Goal: Task Accomplishment & Management: Use online tool/utility

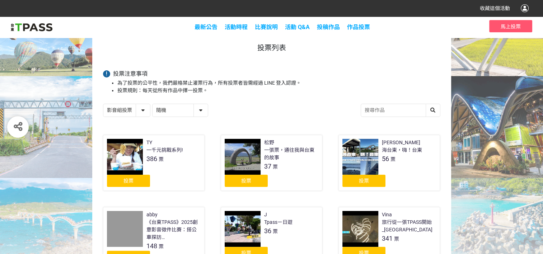
scroll to position [72, 0]
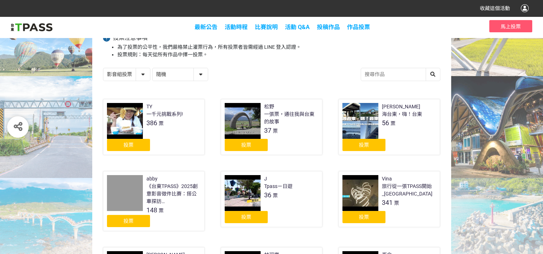
click at [183, 69] on select "隨機 作品 - 由新到舊 作品 - 由舊到新 票數 - 由多到少 票數 - 由少到多" at bounding box center [179, 74] width 55 height 13
select select "vote"
click at [152, 68] on select "隨機 作品 - 由新到舊 作品 - 由舊到新 票數 - 由多到少 票數 - 由少到多" at bounding box center [179, 74] width 55 height 13
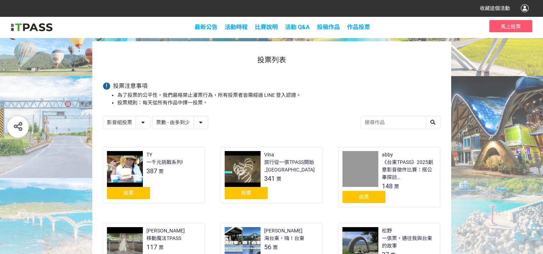
scroll to position [72, 0]
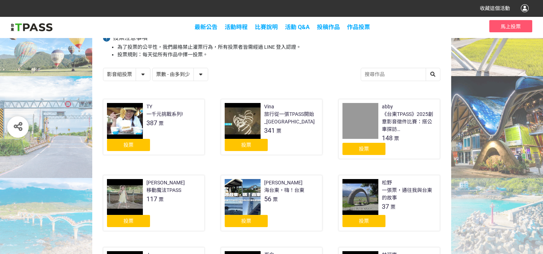
click at [125, 145] on span "投票" at bounding box center [128, 145] width 10 height 6
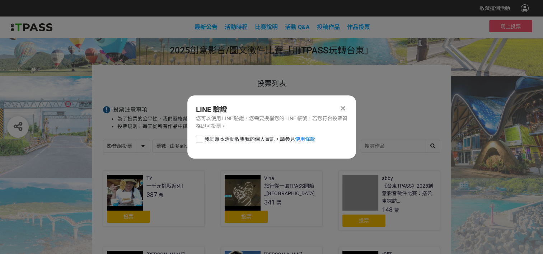
click at [201, 139] on div at bounding box center [199, 139] width 7 height 7
checkbox input "true"
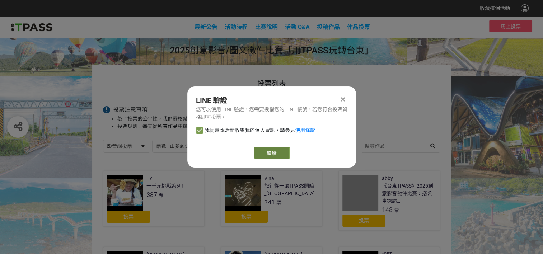
click at [266, 155] on link "繼續" at bounding box center [272, 153] width 36 height 12
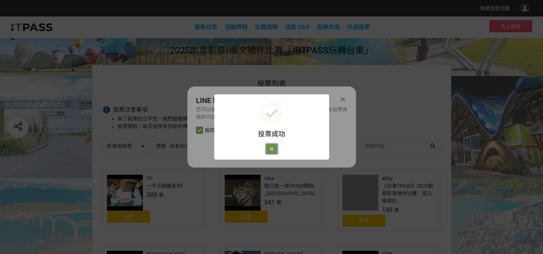
click at [271, 150] on button "好" at bounding box center [271, 149] width 11 height 10
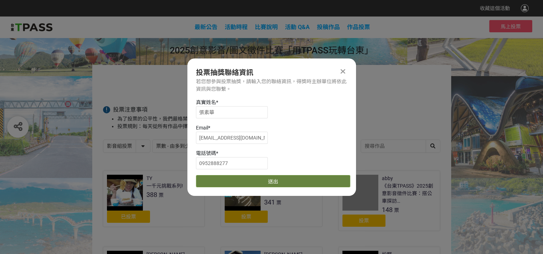
click at [266, 179] on button "送出" at bounding box center [273, 181] width 154 height 12
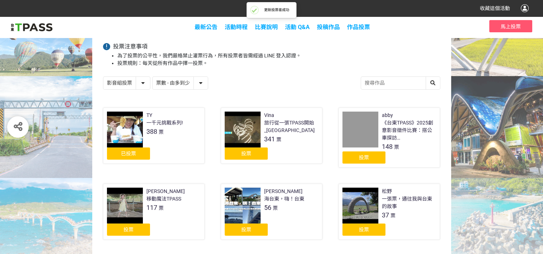
scroll to position [72, 0]
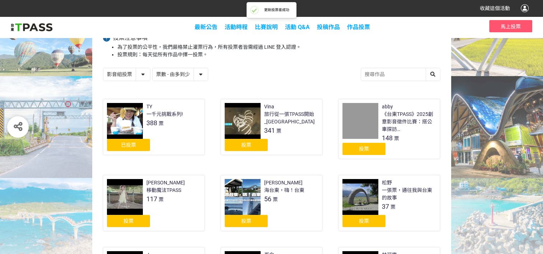
click at [125, 70] on select "影音組投票 圖文組投票" at bounding box center [126, 74] width 47 height 13
select select "13139"
click at [103, 68] on select "影音組投票 圖文組投票" at bounding box center [126, 74] width 47 height 13
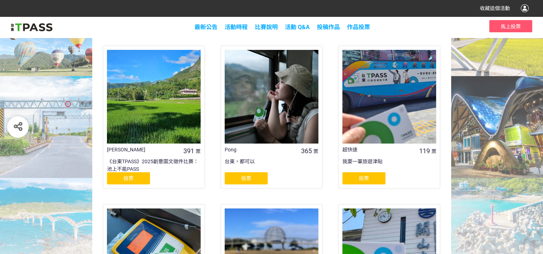
scroll to position [143, 0]
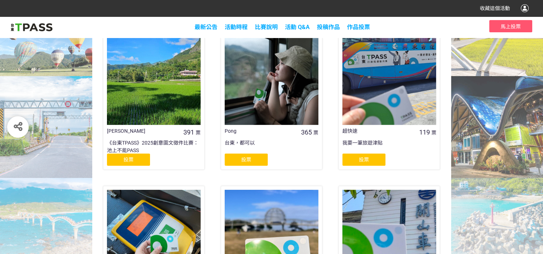
click at [138, 159] on div "投票" at bounding box center [128, 159] width 43 height 12
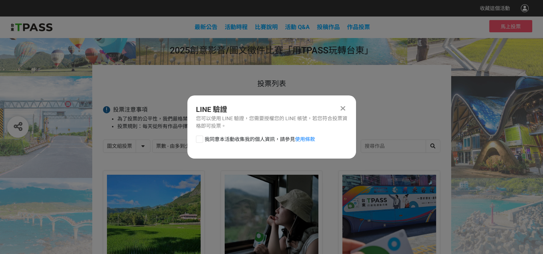
click at [200, 139] on div at bounding box center [199, 139] width 7 height 7
checkbox input "true"
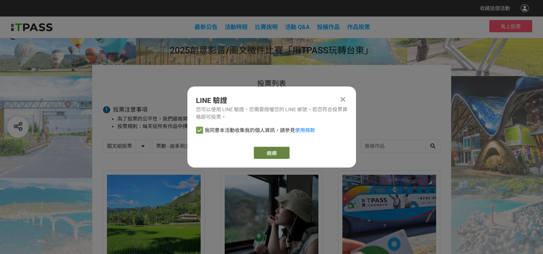
click at [261, 155] on link "繼續" at bounding box center [272, 153] width 36 height 12
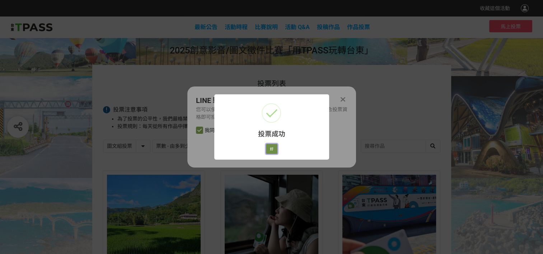
click at [271, 150] on button "好" at bounding box center [271, 149] width 11 height 10
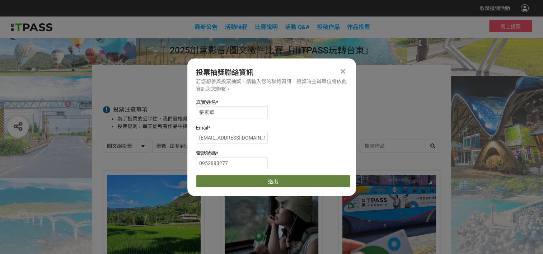
click at [269, 176] on button "送出" at bounding box center [273, 181] width 154 height 12
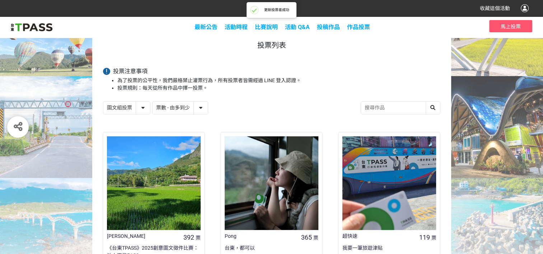
scroll to position [143, 0]
